Goal: Task Accomplishment & Management: Complete application form

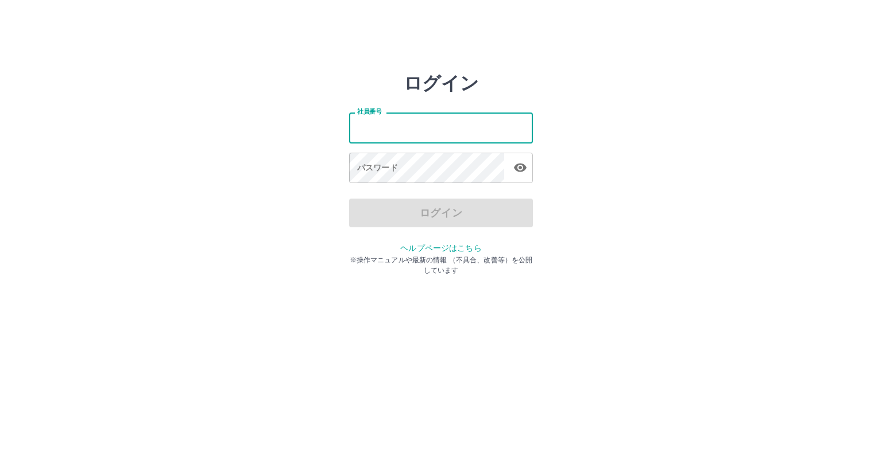
click at [415, 132] on input "社員番号" at bounding box center [441, 128] width 184 height 30
type input "*******"
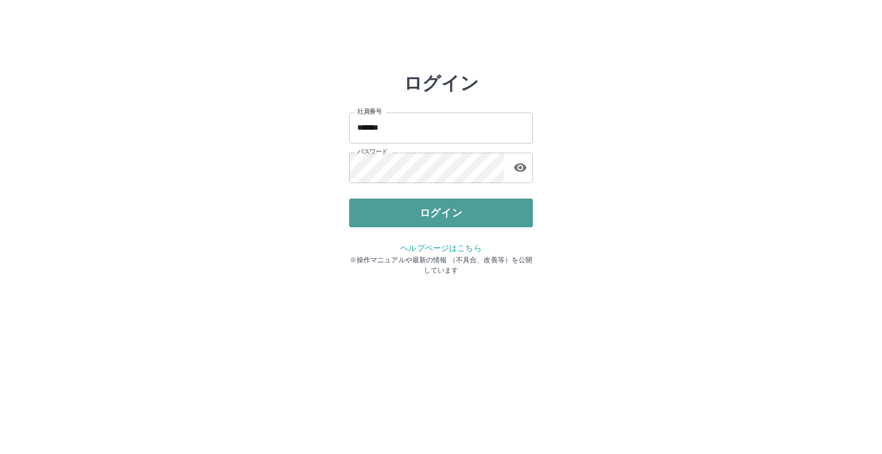
click at [438, 209] on button "ログイン" at bounding box center [441, 213] width 184 height 29
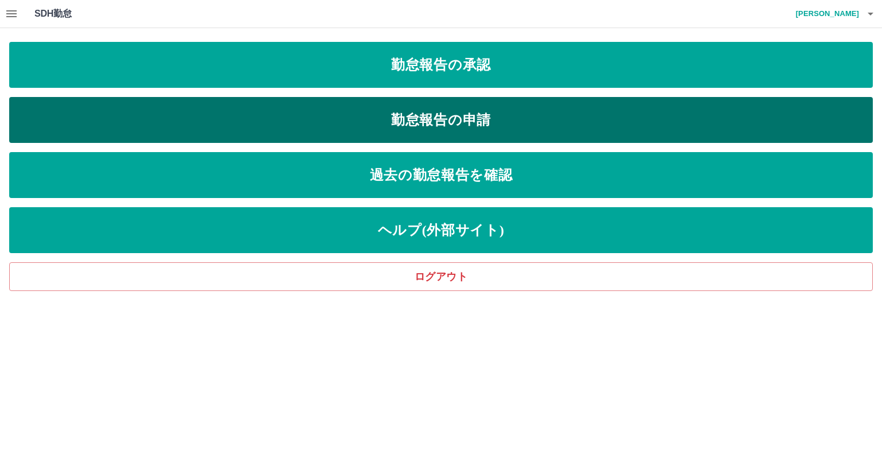
click at [404, 119] on link "勤怠報告の申請" at bounding box center [441, 120] width 864 height 46
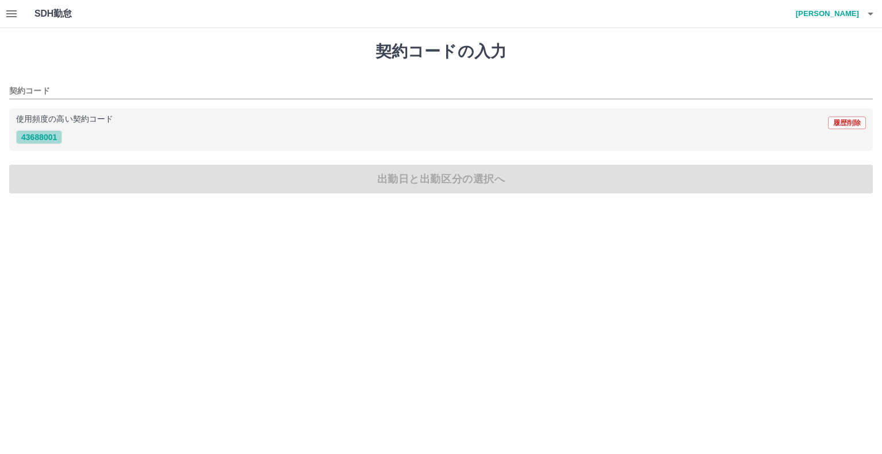
click at [43, 136] on button "43688001" at bounding box center [39, 137] width 46 height 14
type input "********"
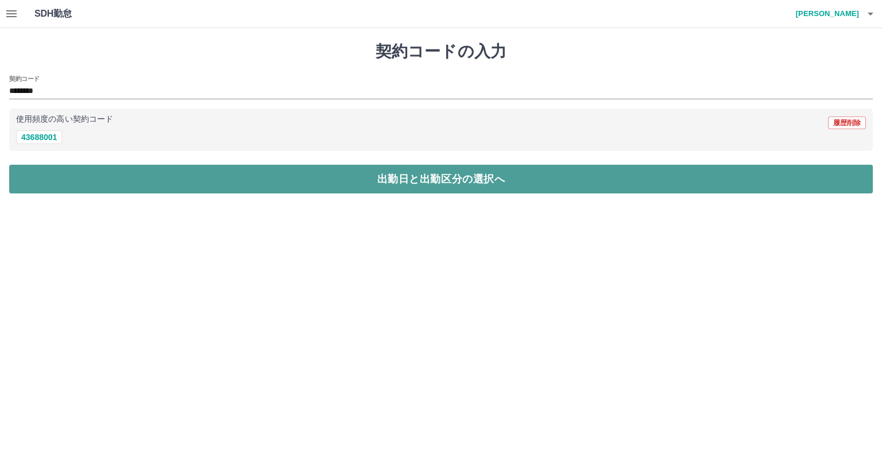
drag, startPoint x: 334, startPoint y: 187, endPoint x: 326, endPoint y: 183, distance: 9.3
click at [333, 187] on button "出勤日と出勤区分の選択へ" at bounding box center [441, 179] width 864 height 29
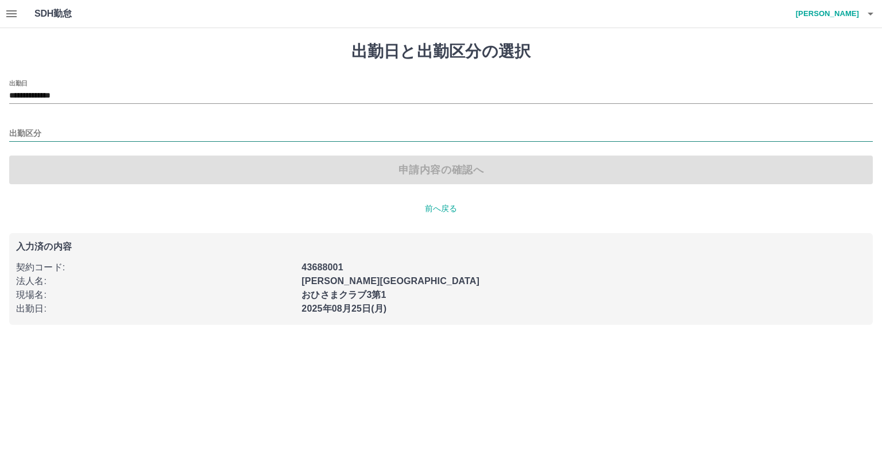
click at [28, 130] on input "出勤区分" at bounding box center [441, 134] width 864 height 14
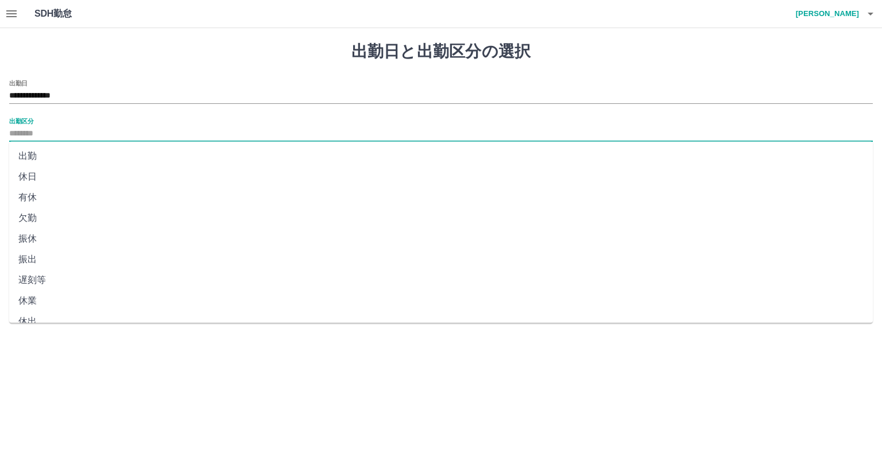
click at [32, 157] on li "出勤" at bounding box center [441, 156] width 864 height 21
type input "**"
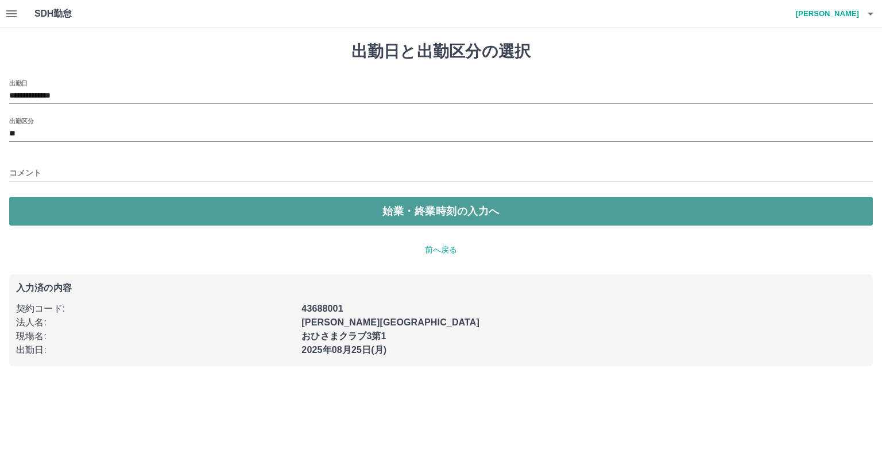
drag, startPoint x: 404, startPoint y: 209, endPoint x: 386, endPoint y: 204, distance: 18.9
click at [403, 208] on button "始業・終業時刻の入力へ" at bounding box center [441, 211] width 864 height 29
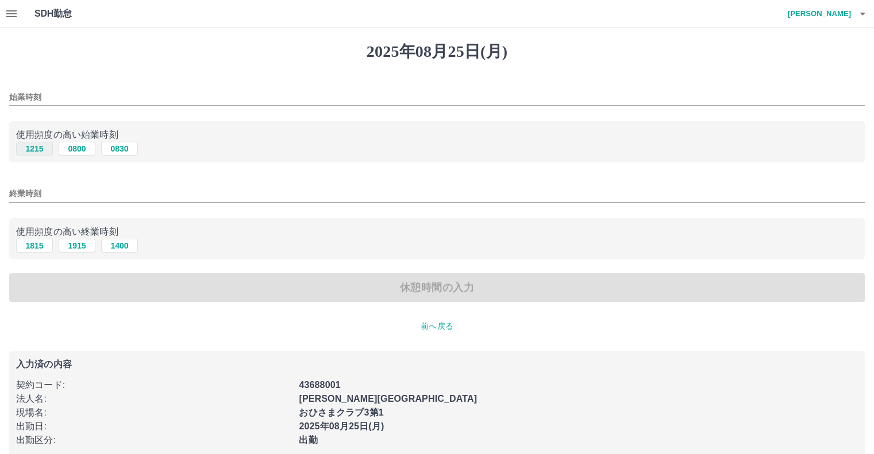
click at [36, 146] on button "1215" at bounding box center [34, 149] width 37 height 14
type input "****"
click at [32, 245] on button "1815" at bounding box center [34, 246] width 37 height 14
type input "****"
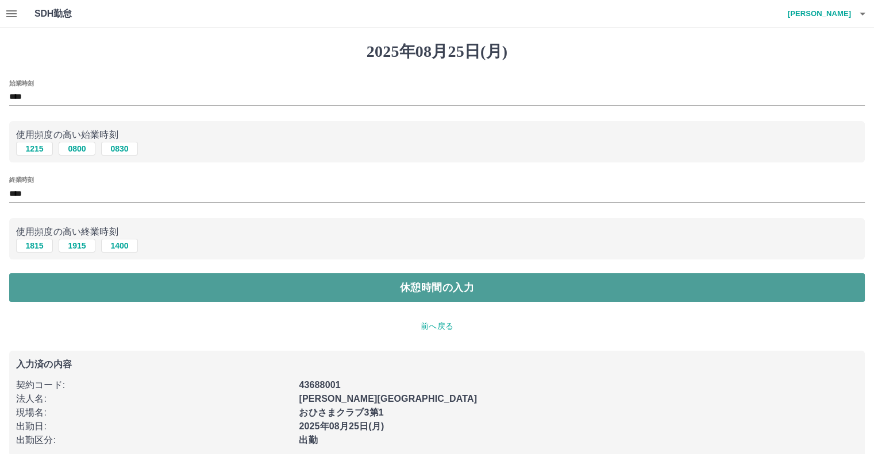
click at [419, 294] on button "休憩時間の入力" at bounding box center [436, 287] width 855 height 29
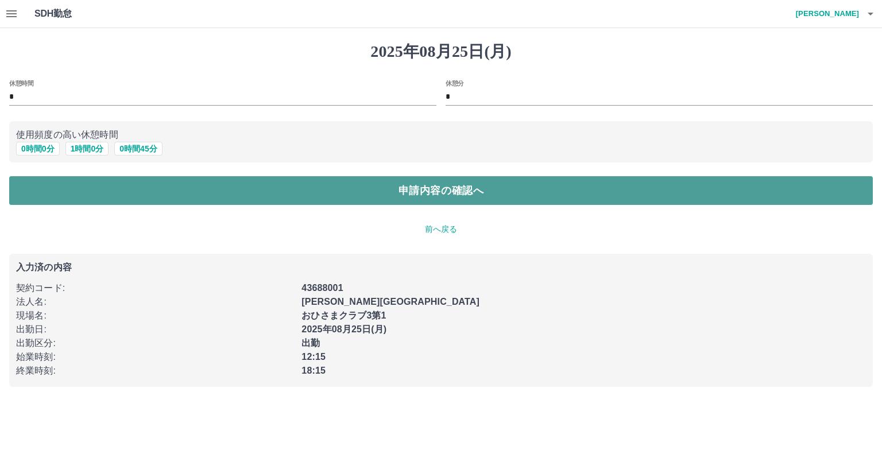
click at [430, 195] on button "申請内容の確認へ" at bounding box center [441, 190] width 864 height 29
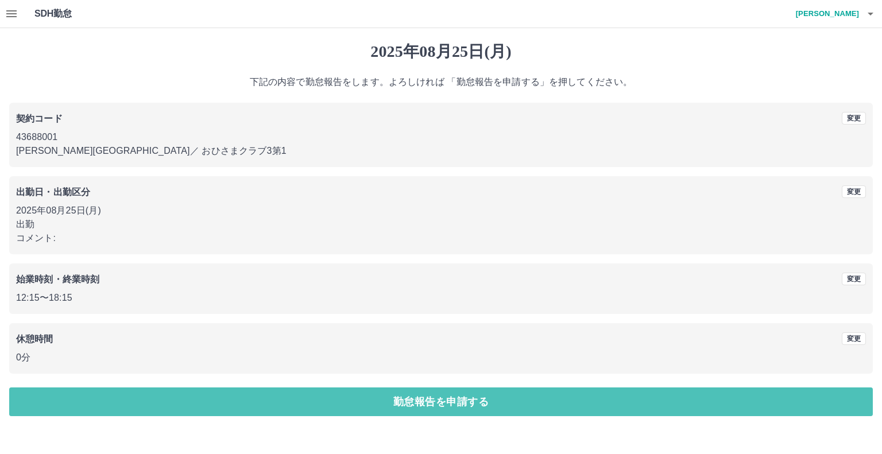
drag, startPoint x: 398, startPoint y: 398, endPoint x: 381, endPoint y: 396, distance: 16.2
click at [394, 398] on button "勤怠報告を申請する" at bounding box center [441, 402] width 864 height 29
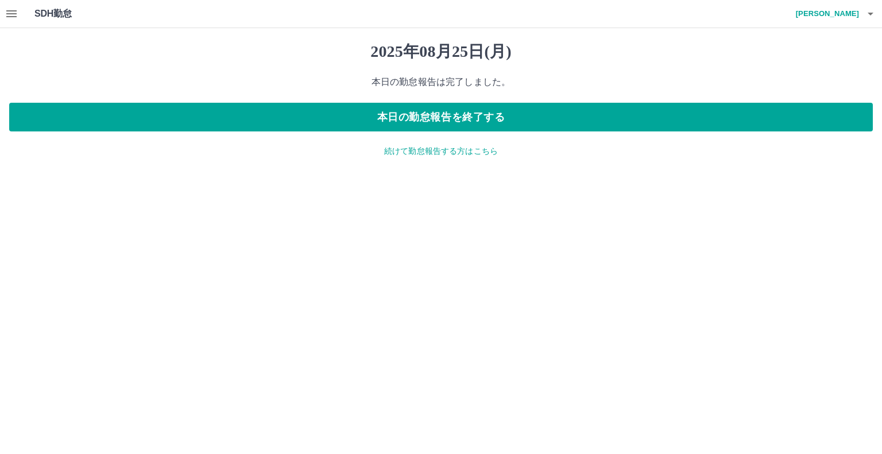
click at [10, 14] on icon "button" at bounding box center [12, 14] width 14 height 14
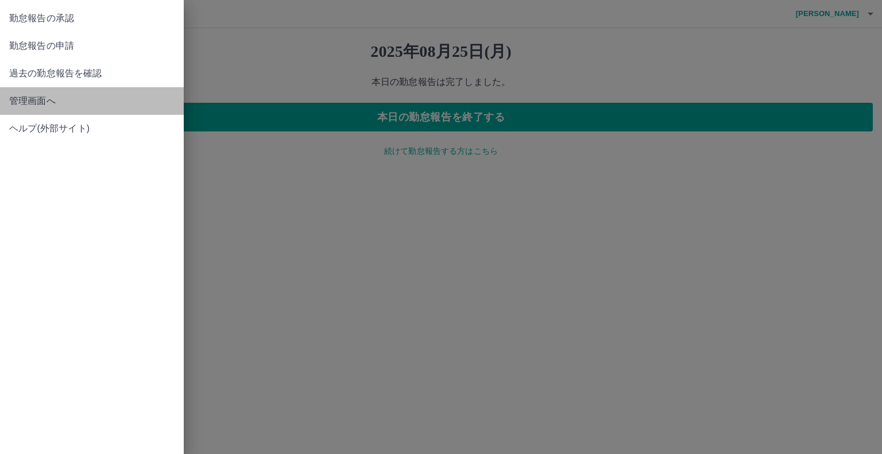
click at [38, 104] on span "管理画面へ" at bounding box center [91, 101] width 165 height 14
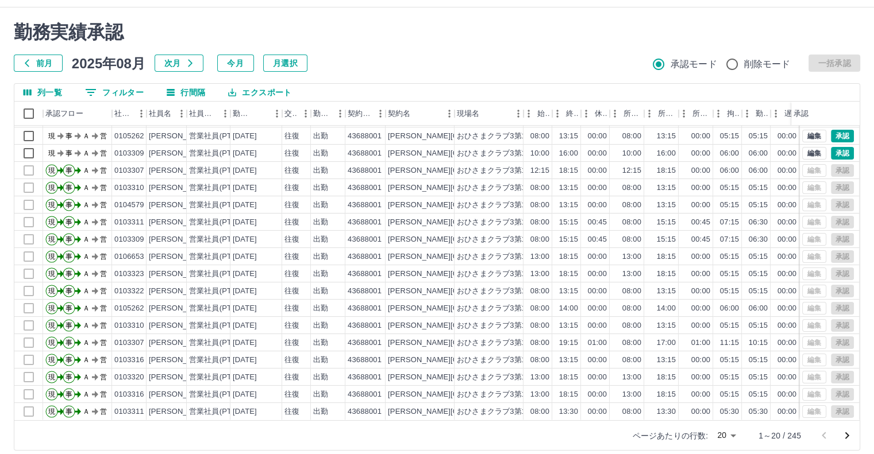
scroll to position [31, 0]
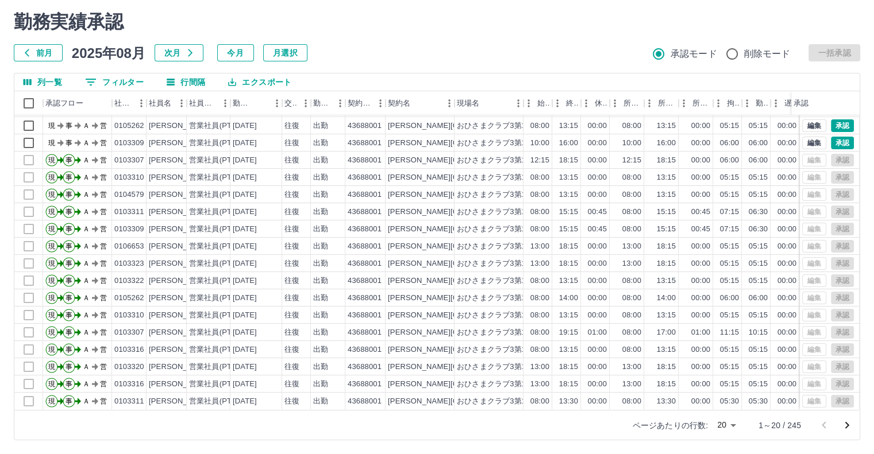
click at [727, 423] on body "SDH勤怠 [PERSON_NAME] 勤務実績承認 前月 [DATE] 次月 今月 月選択 承認モード 削除モード 一括承認 列一覧 0 フィルター 行間隔…" at bounding box center [437, 211] width 874 height 485
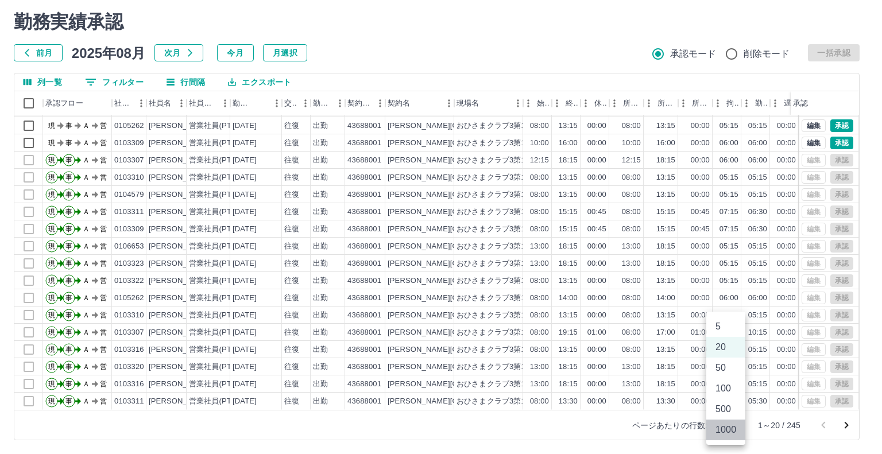
drag, startPoint x: 722, startPoint y: 434, endPoint x: 716, endPoint y: 429, distance: 6.9
click at [722, 433] on li "1000" at bounding box center [726, 430] width 39 height 21
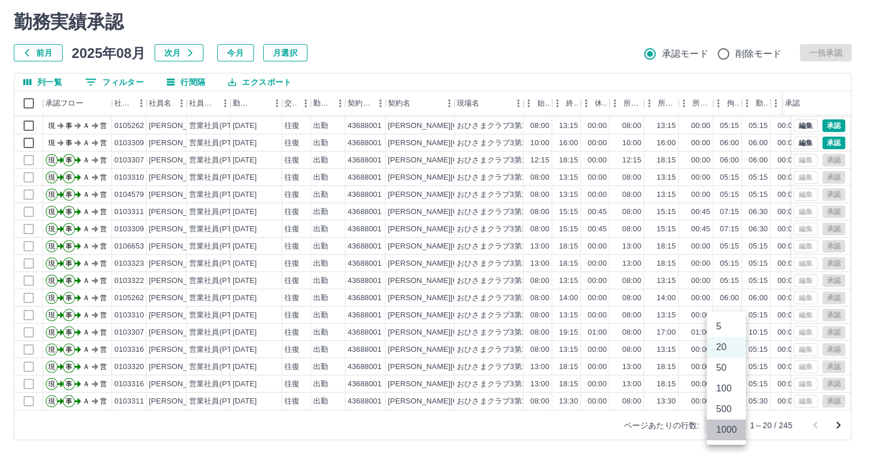
type input "****"
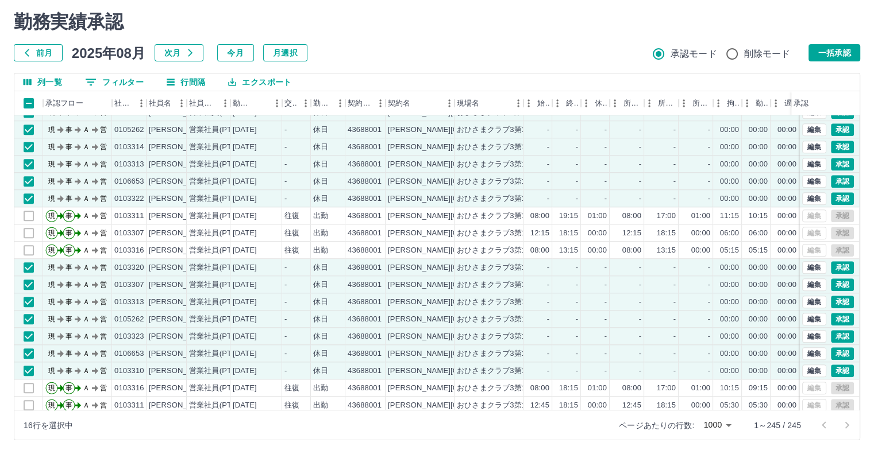
scroll to position [1034, 0]
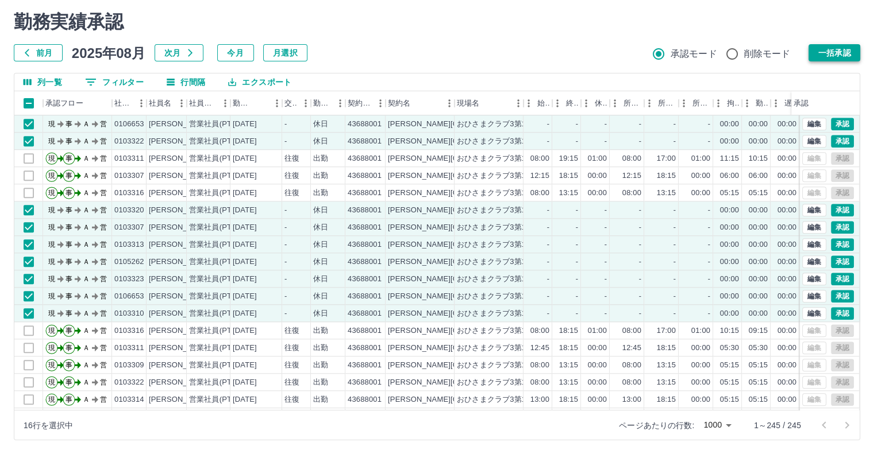
click at [825, 53] on button "一括承認" at bounding box center [834, 52] width 52 height 17
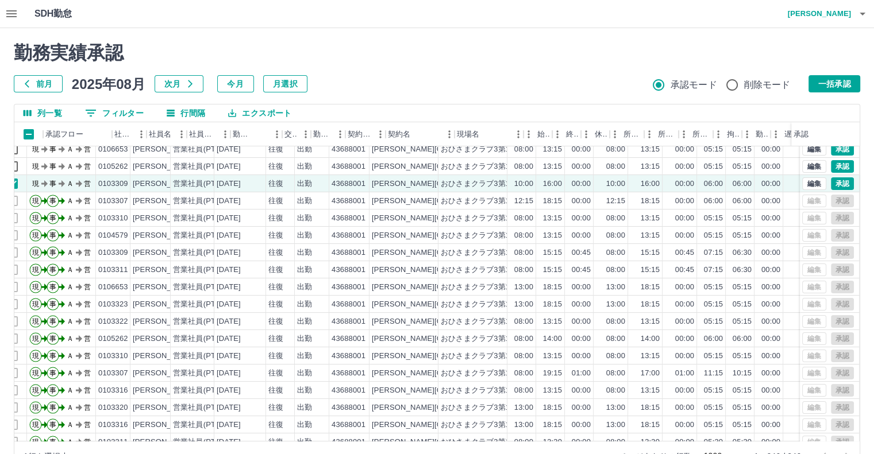
scroll to position [57, 0]
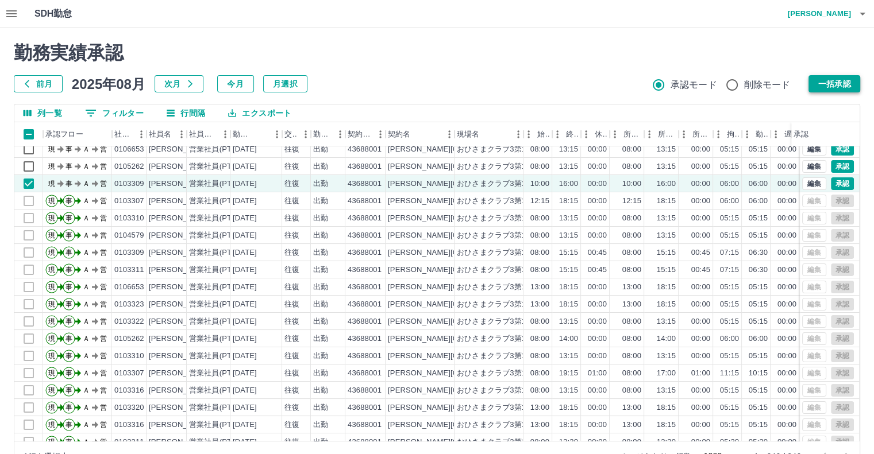
click at [822, 81] on button "一括承認" at bounding box center [834, 83] width 52 height 17
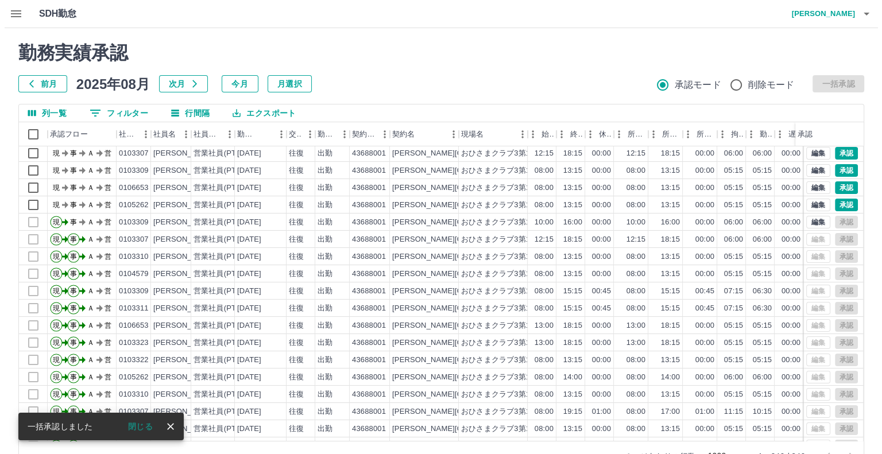
scroll to position [0, 0]
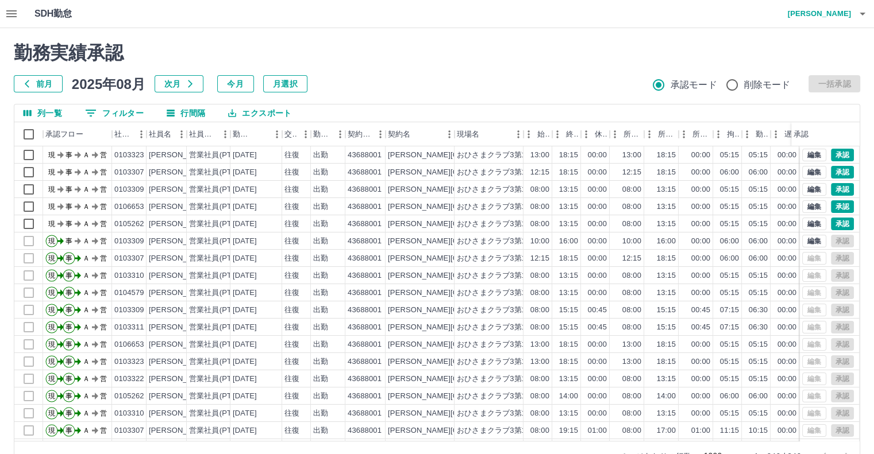
click at [16, 12] on icon "button" at bounding box center [12, 14] width 14 height 14
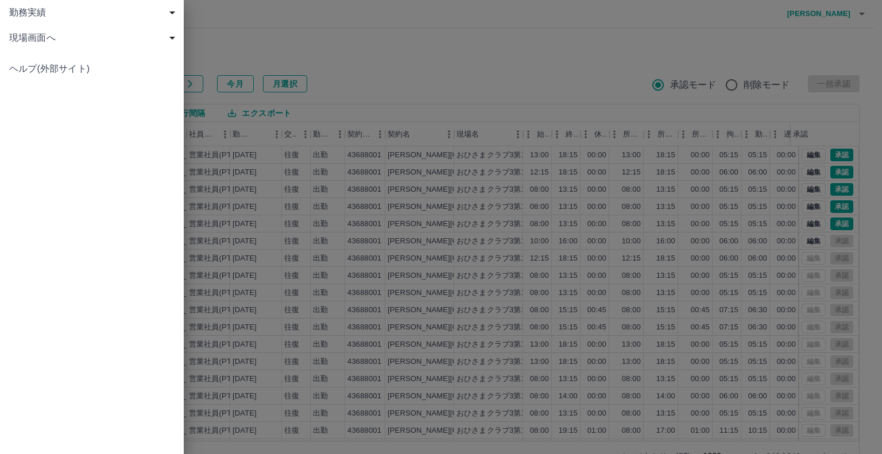
click at [23, 39] on span "現場画面へ" at bounding box center [94, 38] width 170 height 14
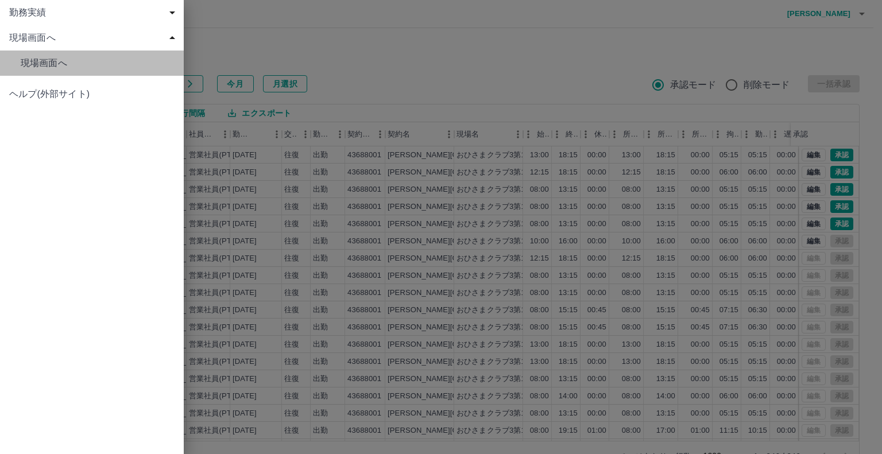
click at [46, 63] on span "現場画面へ" at bounding box center [98, 63] width 154 height 14
